Goal: Task Accomplishment & Management: Manage account settings

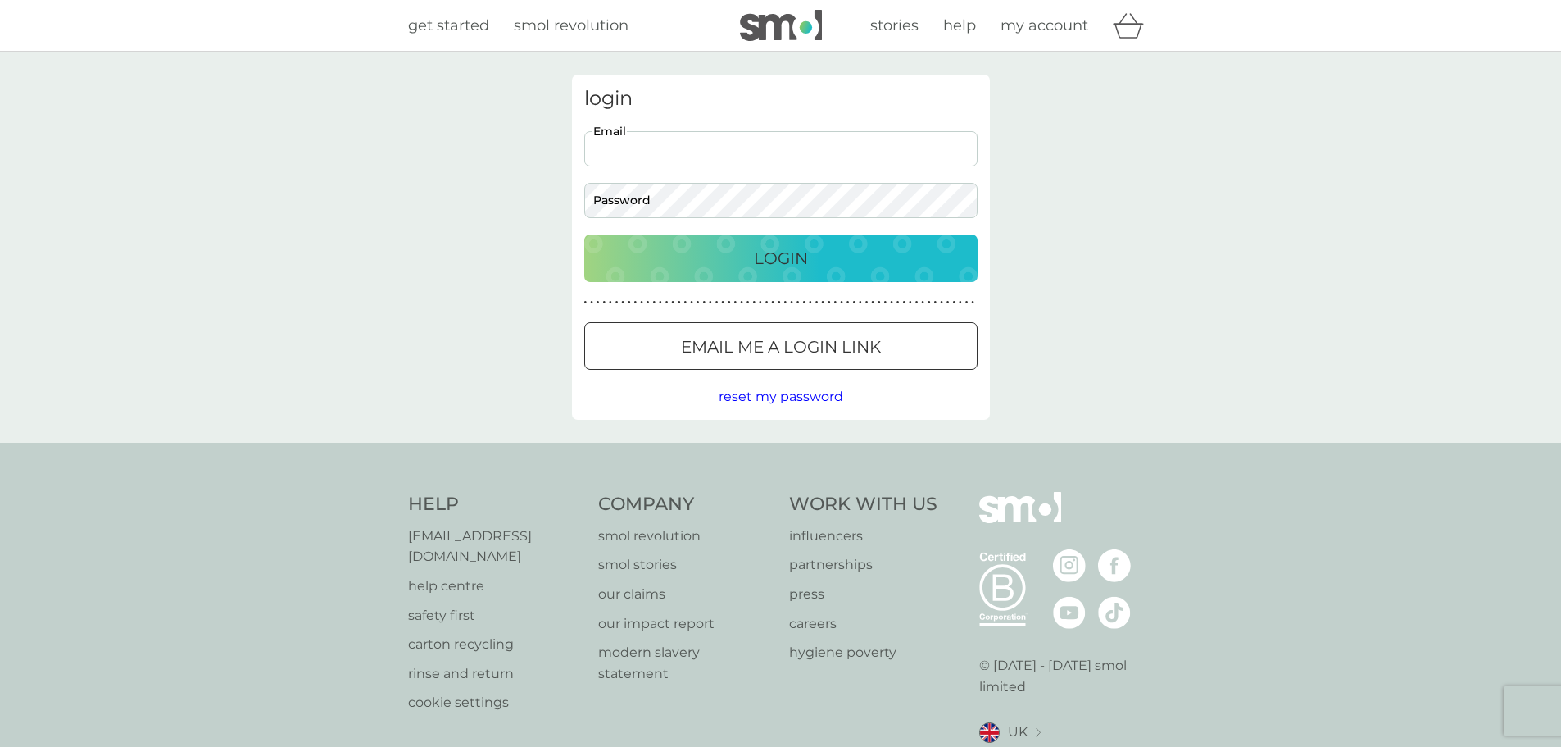
click at [731, 145] on input "Email" at bounding box center [780, 148] width 393 height 35
click at [837, 345] on p "Email me a login link" at bounding box center [781, 347] width 200 height 26
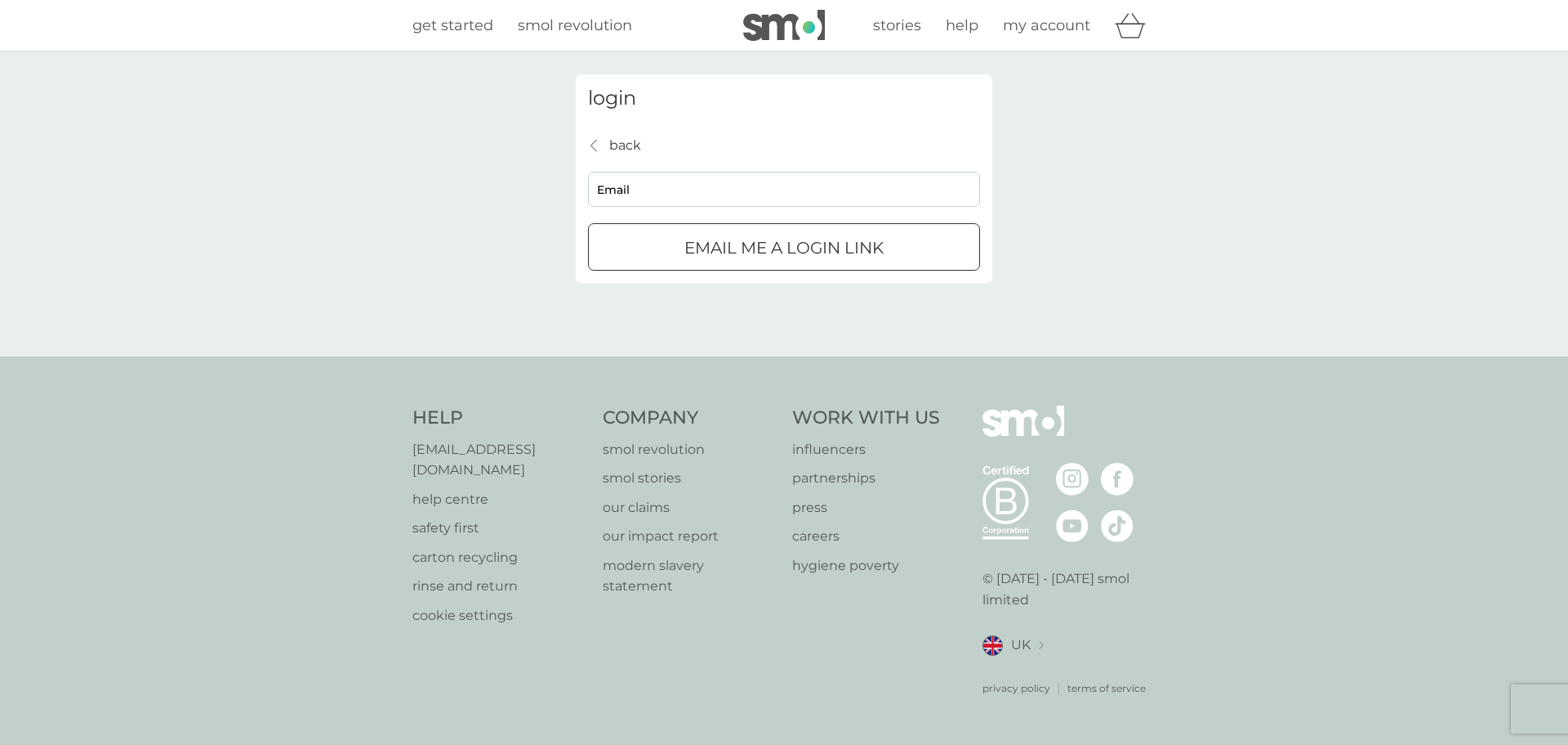
click at [660, 192] on input "Email" at bounding box center [784, 188] width 392 height 35
type input "[EMAIL_ADDRESS][DOMAIN_NAME]"
click at [734, 250] on p "Email me a login link" at bounding box center [784, 247] width 199 height 26
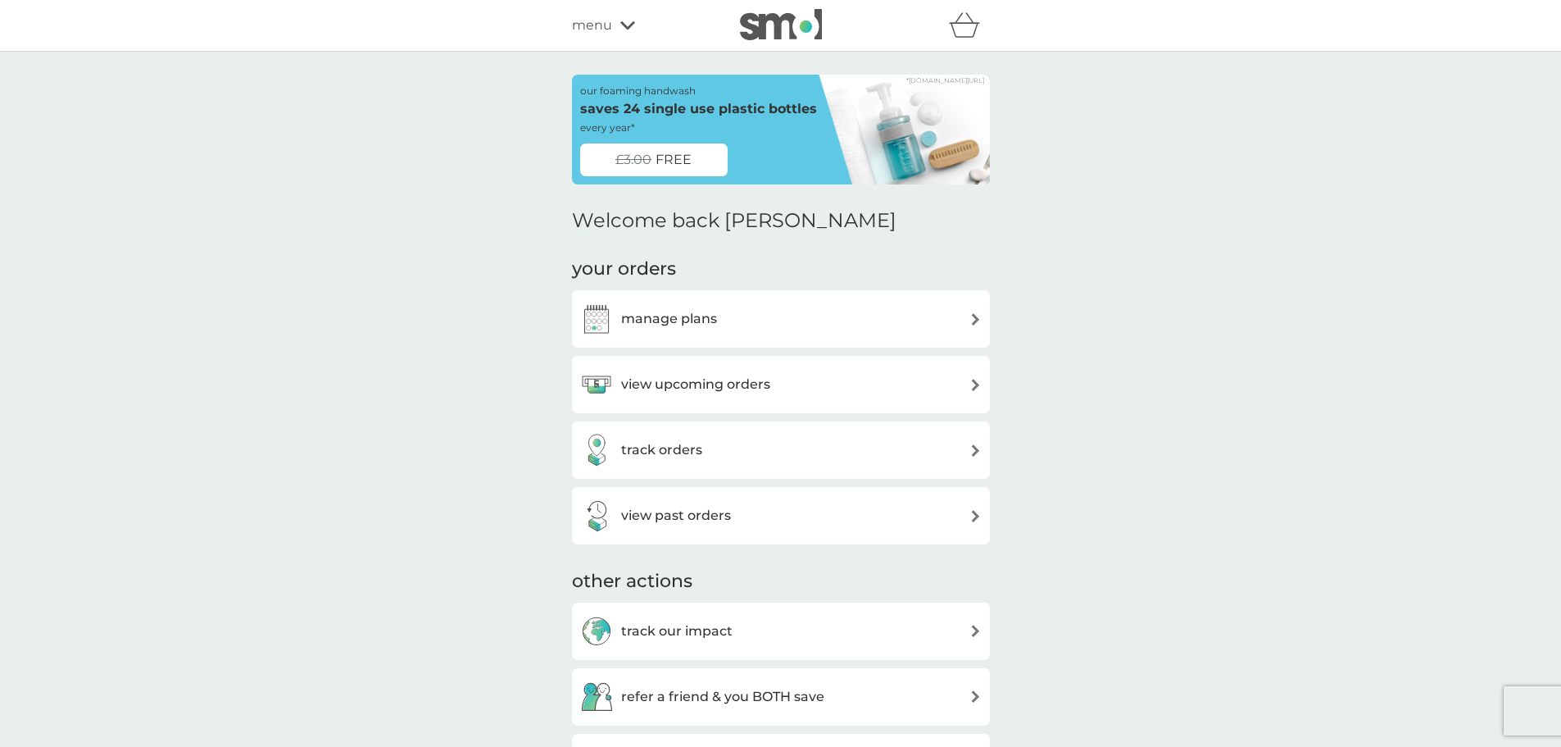
click at [773, 343] on div "manage plans" at bounding box center [781, 318] width 418 height 57
click at [778, 384] on div "view upcoming orders" at bounding box center [781, 384] width 402 height 33
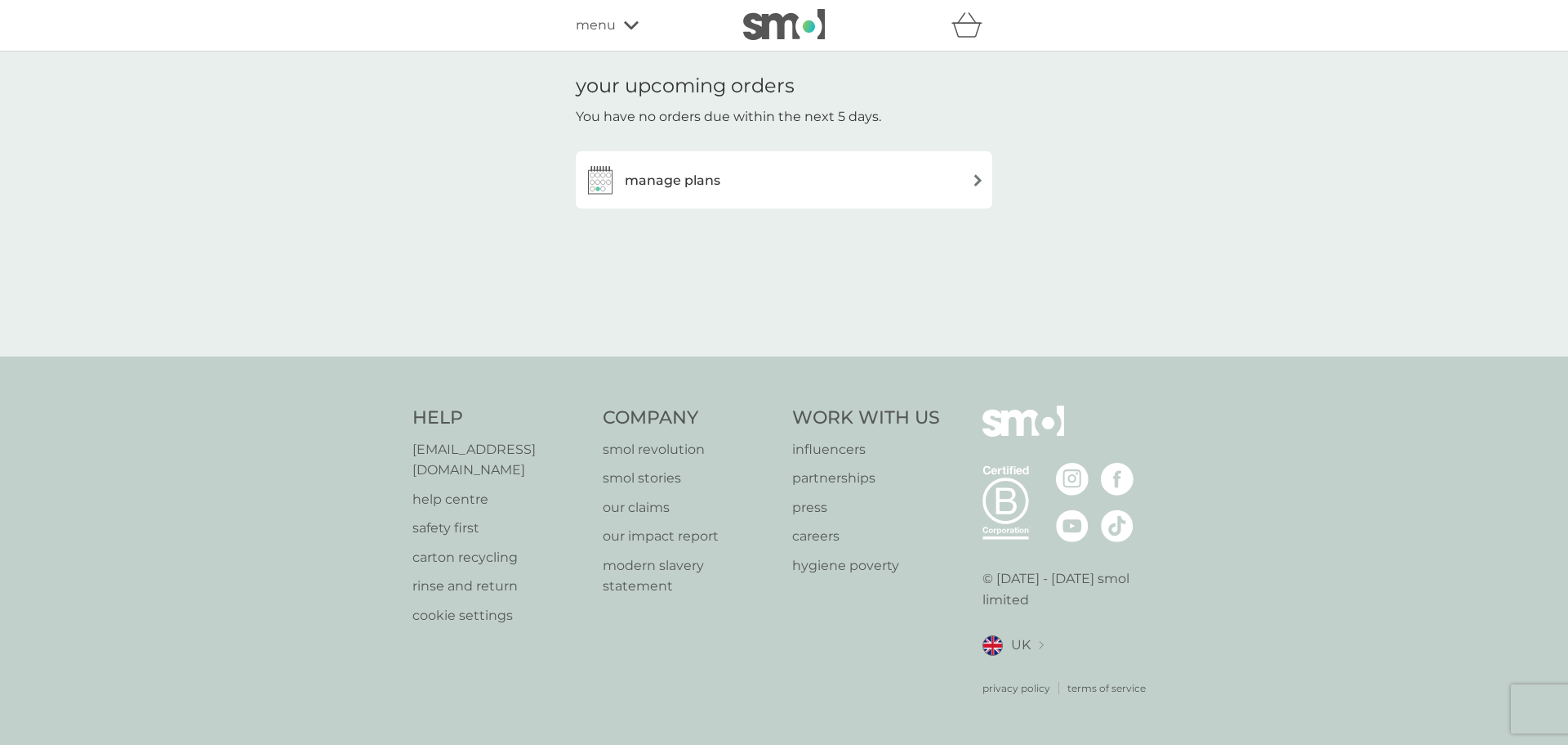
click at [734, 185] on div "manage plans" at bounding box center [784, 180] width 401 height 33
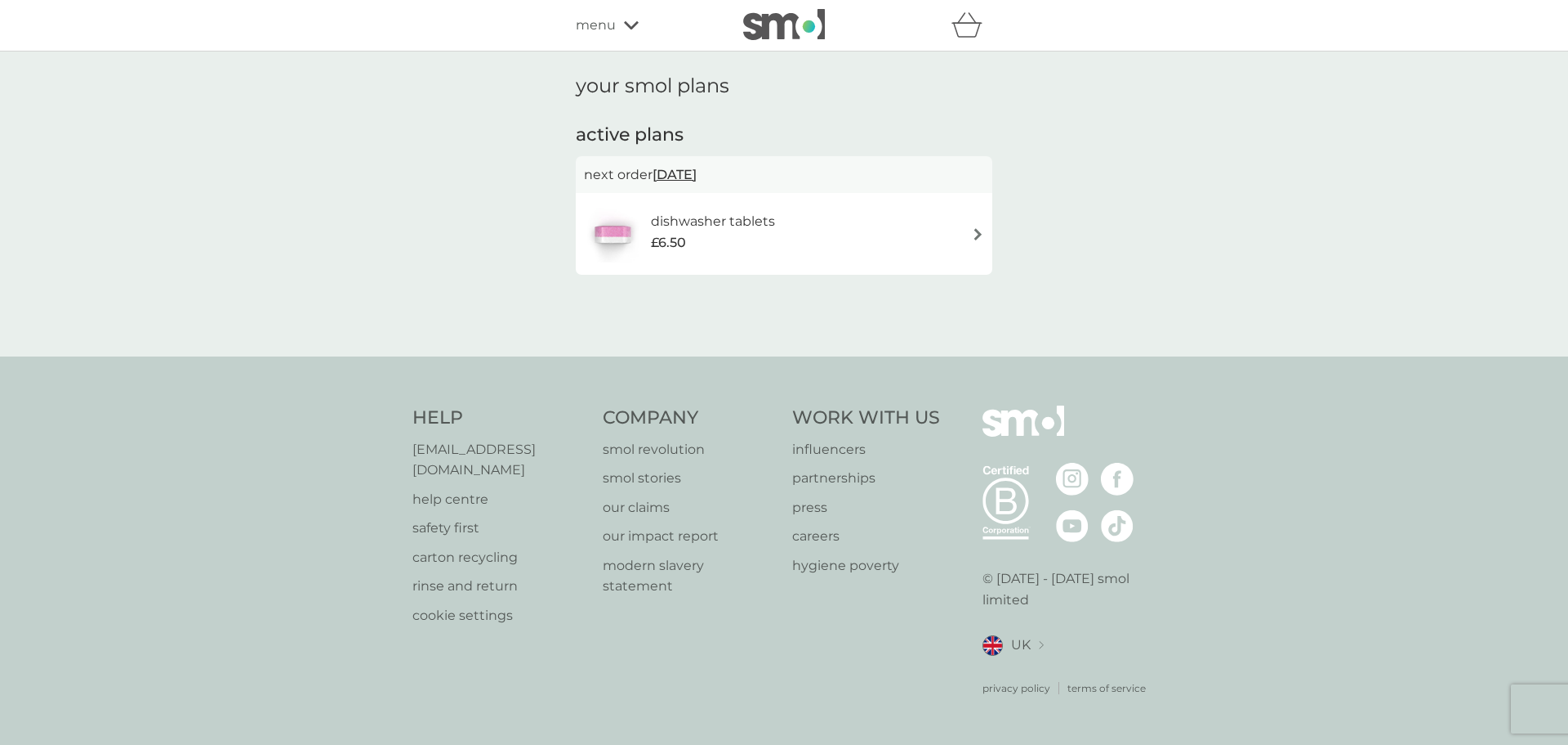
click at [697, 172] on span "22 Oct 2025" at bounding box center [675, 175] width 44 height 32
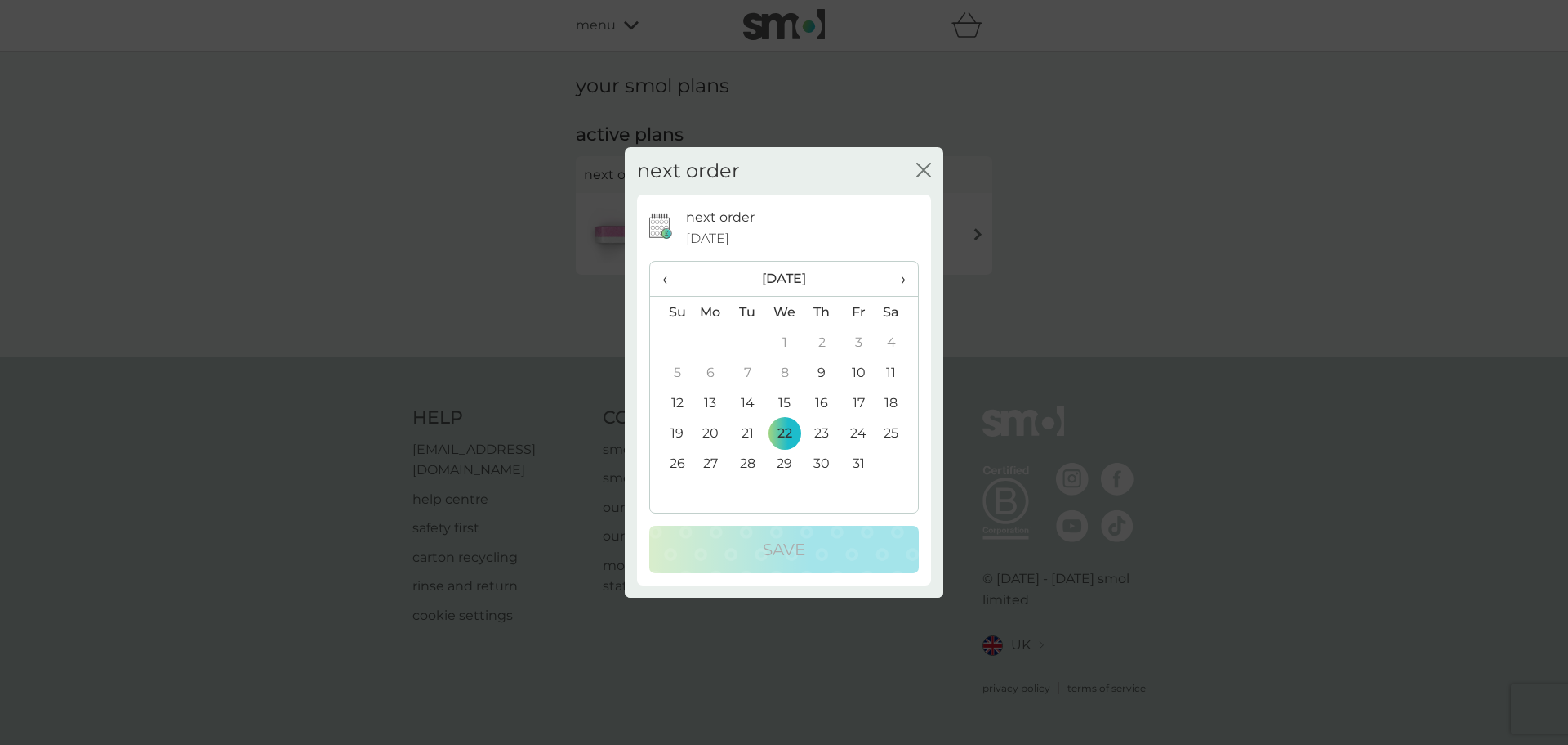
click at [903, 278] on span "›" at bounding box center [897, 278] width 16 height 34
click at [884, 369] on td "8" at bounding box center [897, 372] width 41 height 30
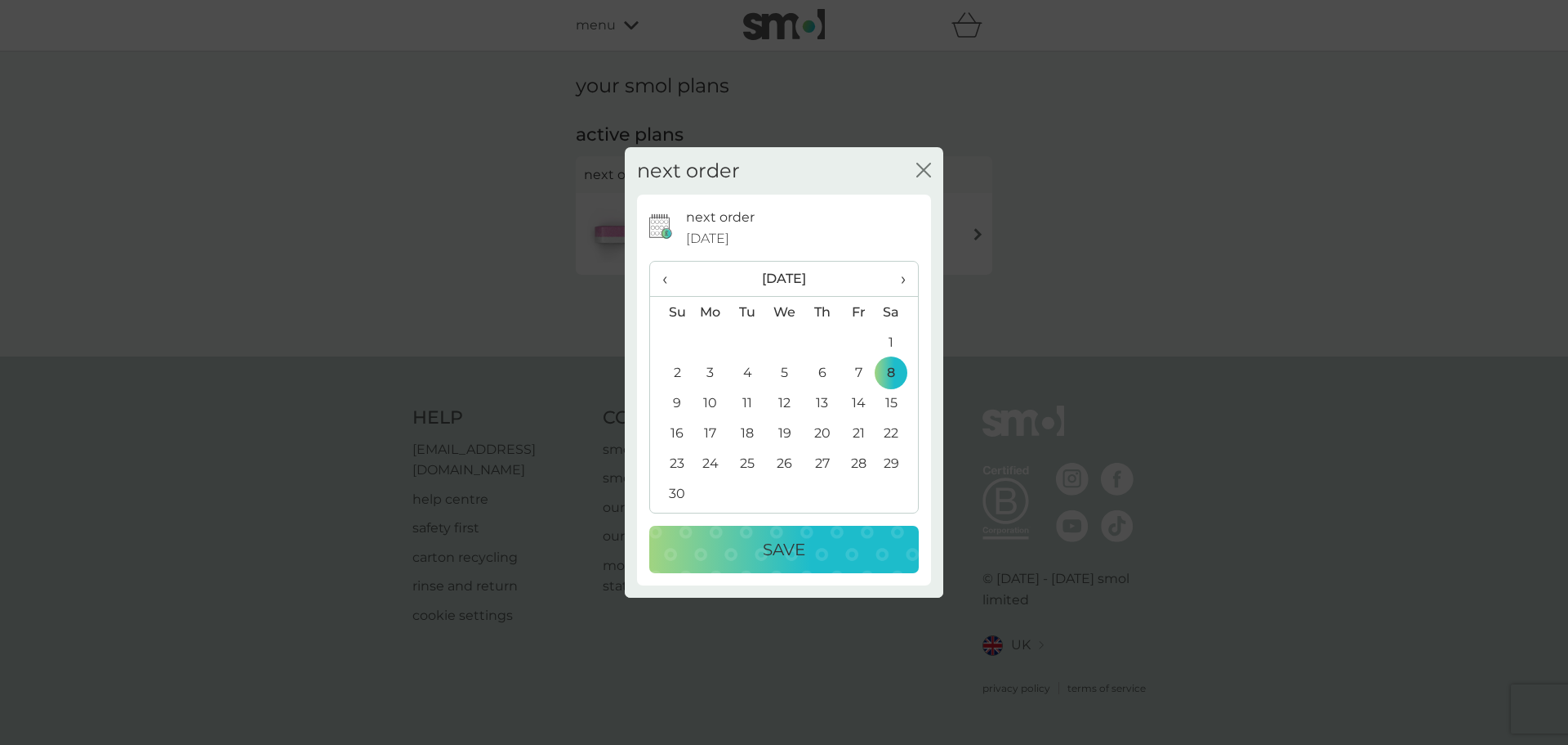
click at [675, 396] on td "9" at bounding box center [671, 402] width 42 height 30
click at [862, 372] on td "7" at bounding box center [858, 372] width 37 height 30
click at [830, 545] on div "Save" at bounding box center [784, 550] width 237 height 26
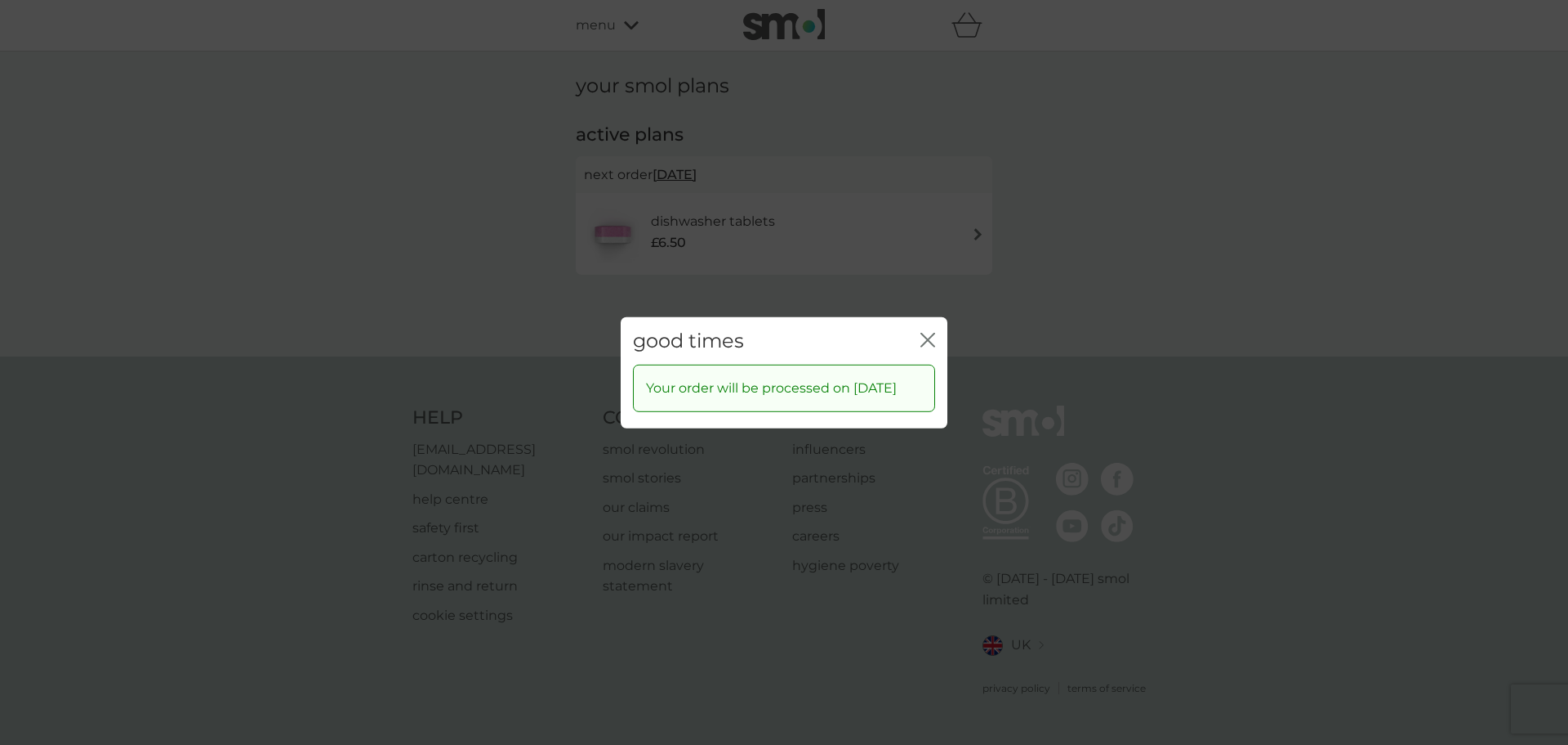
click at [931, 333] on icon "close" at bounding box center [931, 339] width 7 height 13
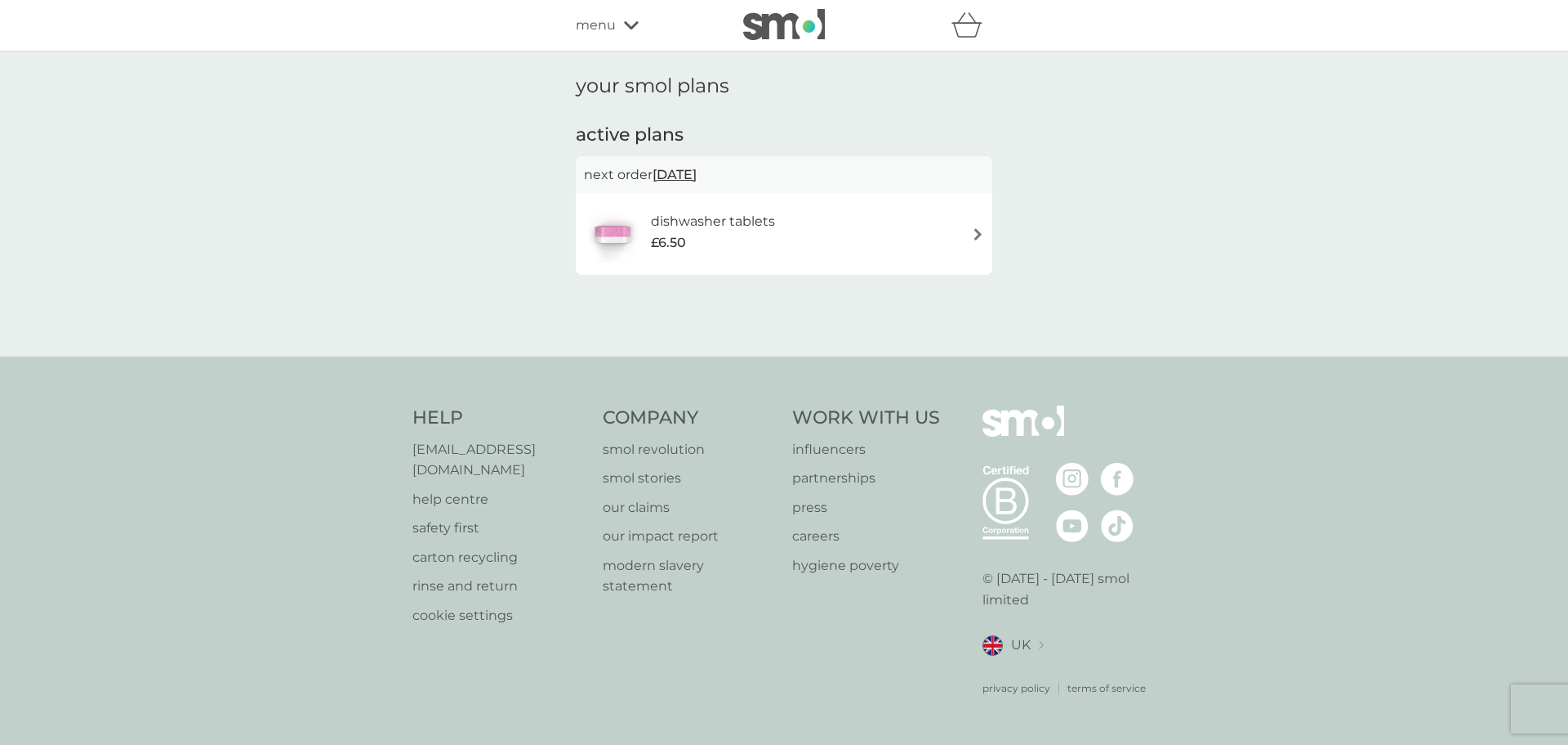
click at [826, 547] on p "careers" at bounding box center [866, 536] width 148 height 21
